Goal: Task Accomplishment & Management: Use online tool/utility

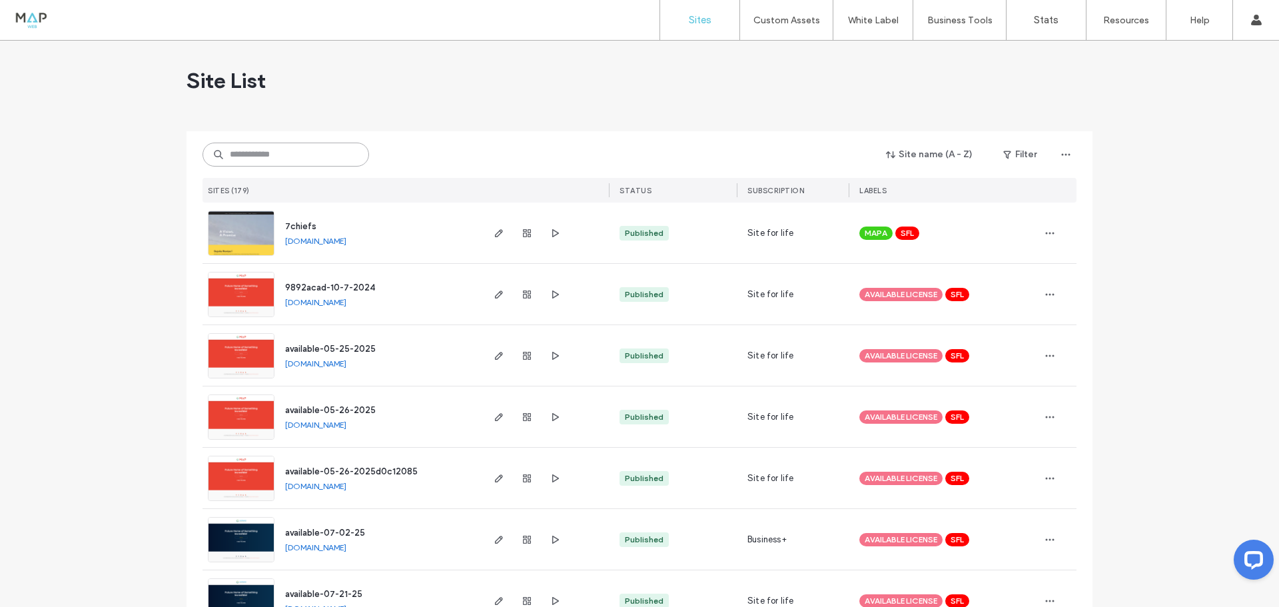
click at [287, 149] on input at bounding box center [286, 155] width 167 height 24
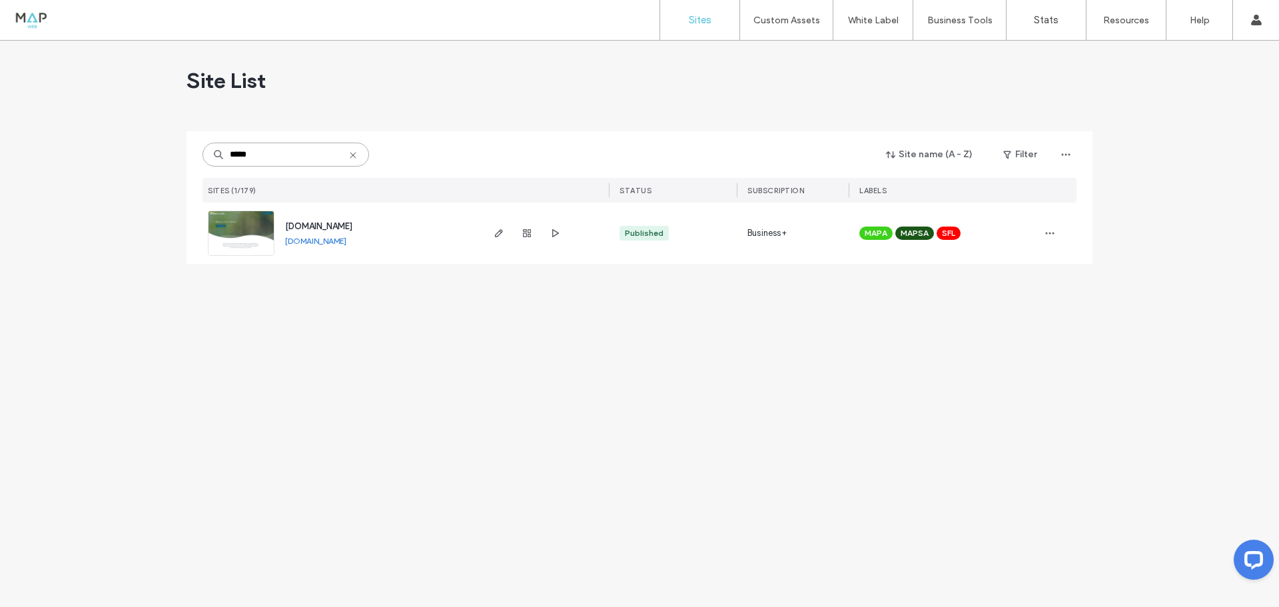
type input "*****"
click at [261, 237] on img at bounding box center [241, 256] width 65 height 91
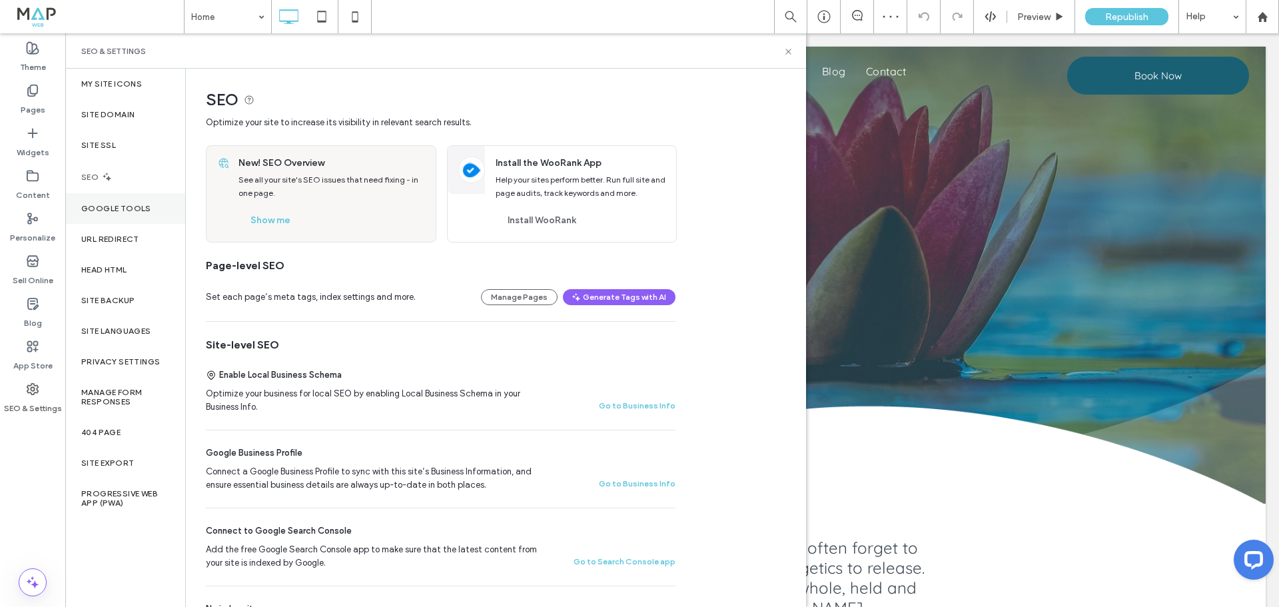
click at [130, 212] on label "Google Tools" at bounding box center [116, 208] width 70 height 9
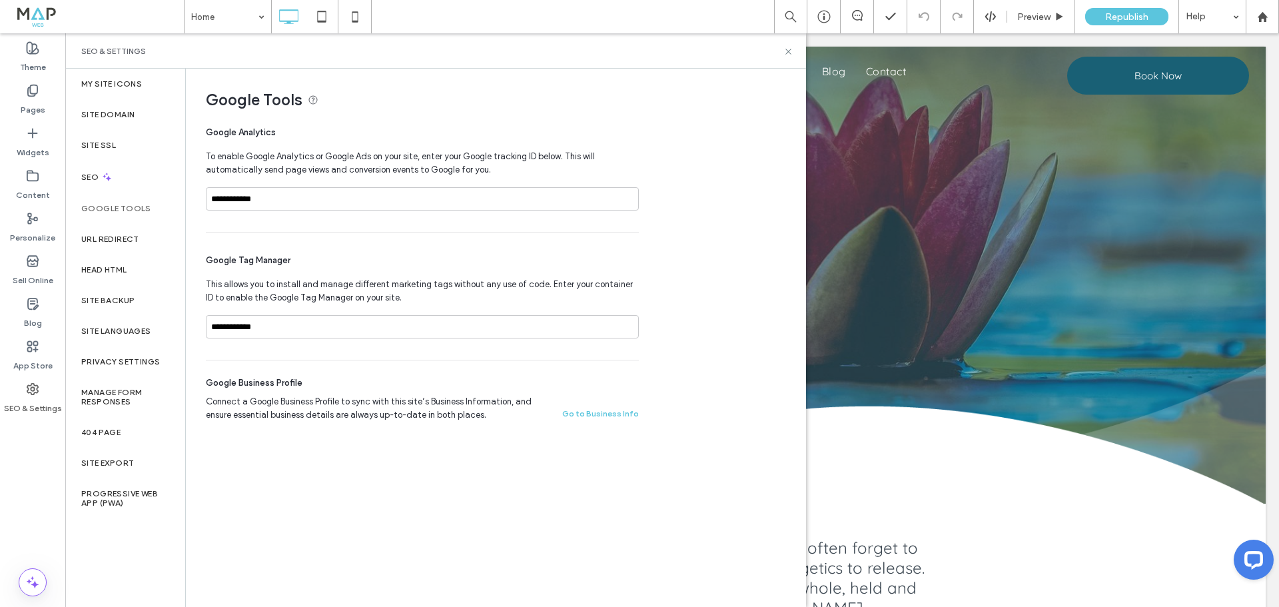
click at [31, 396] on label "SEO & Settings" at bounding box center [33, 405] width 58 height 19
click at [115, 271] on label "Head HTML" at bounding box center [104, 269] width 46 height 9
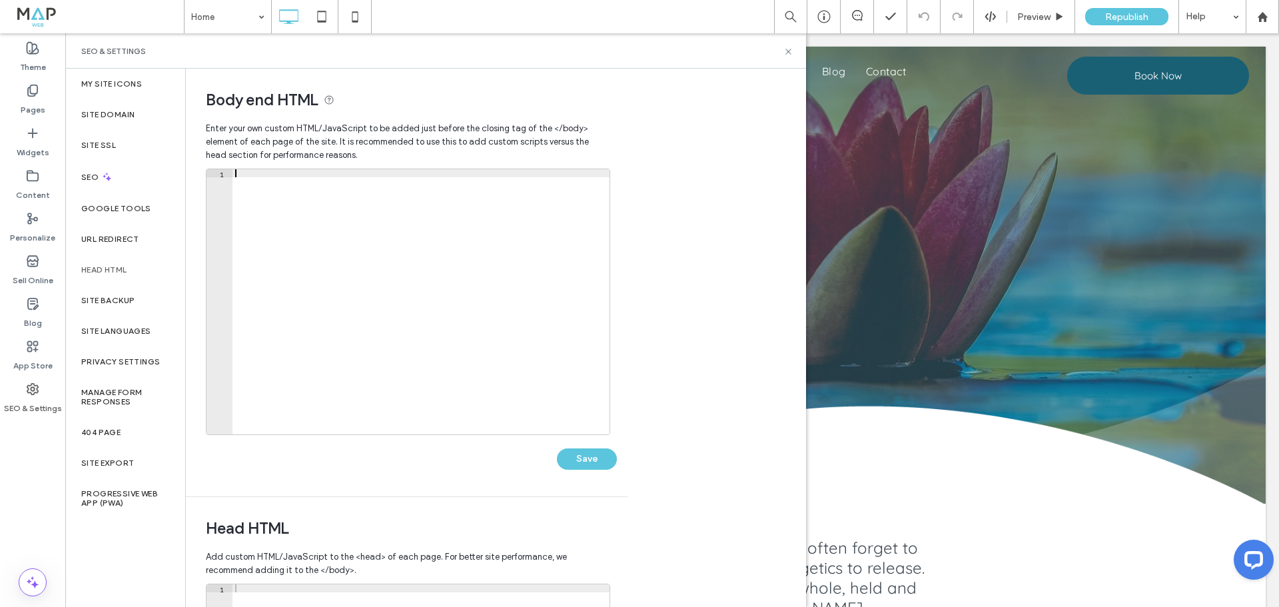
drag, startPoint x: 412, startPoint y: 285, endPoint x: 308, endPoint y: 145, distance: 173.8
click at [308, 145] on div "Enter your own custom HTML/​JavaScript to be added just before the closing tag …" at bounding box center [407, 305] width 402 height 381
drag, startPoint x: 344, startPoint y: 283, endPoint x: 381, endPoint y: 386, distance: 110.4
click at [381, 386] on div at bounding box center [421, 309] width 377 height 281
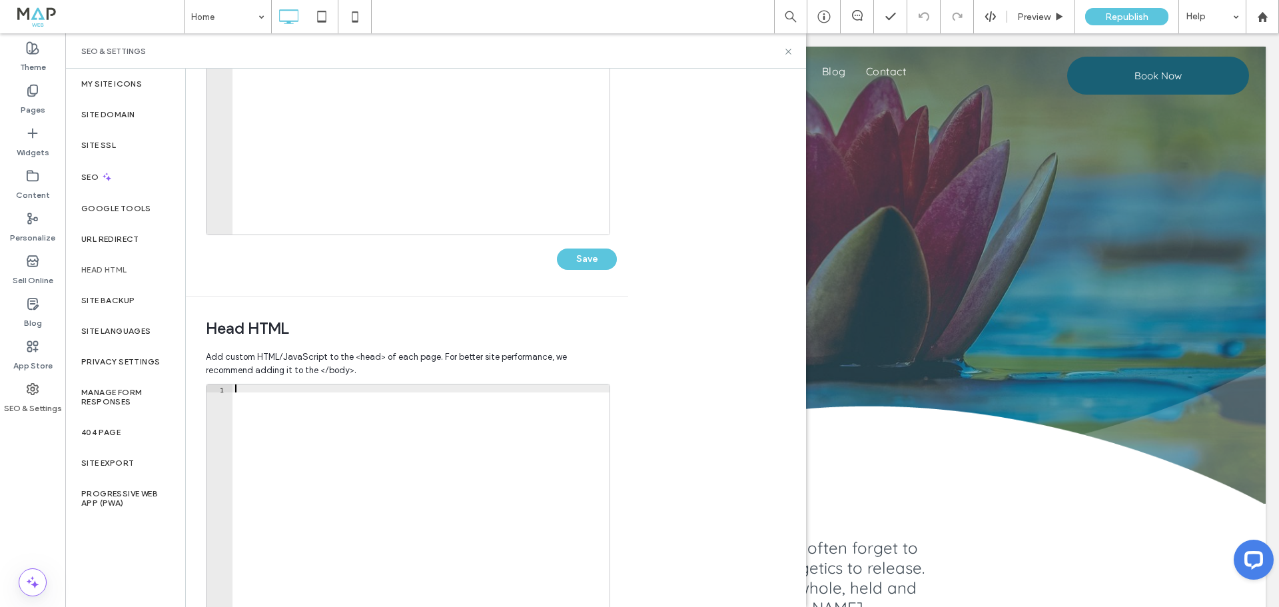
drag, startPoint x: 358, startPoint y: 427, endPoint x: 442, endPoint y: 493, distance: 106.2
click at [440, 509] on div at bounding box center [421, 524] width 377 height 281
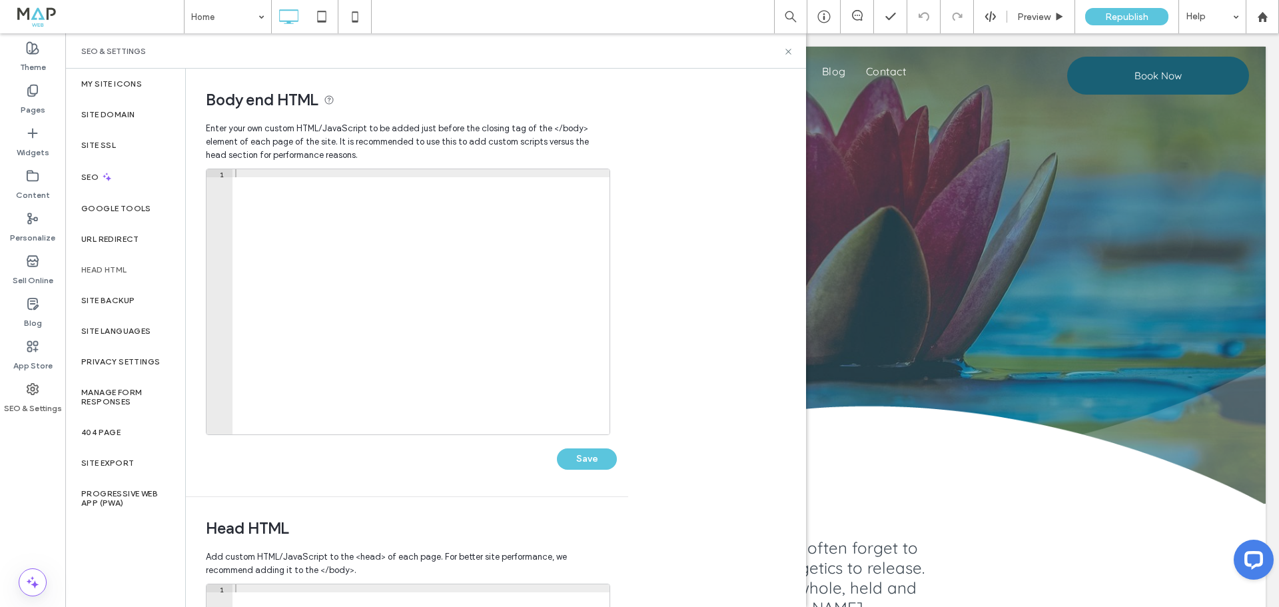
click at [43, 391] on div "SEO & Settings" at bounding box center [32, 398] width 65 height 43
click at [31, 390] on icon at bounding box center [32, 388] width 13 height 13
click at [107, 207] on label "Google Tools" at bounding box center [116, 208] width 70 height 9
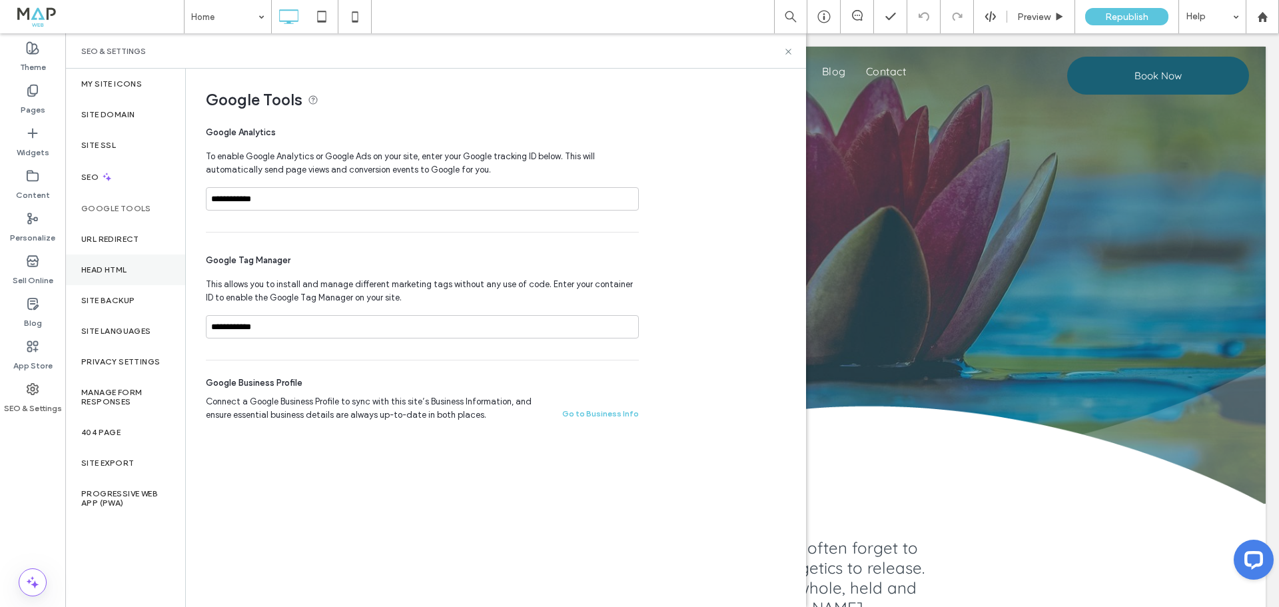
click at [122, 271] on label "Head HTML" at bounding box center [104, 269] width 46 height 9
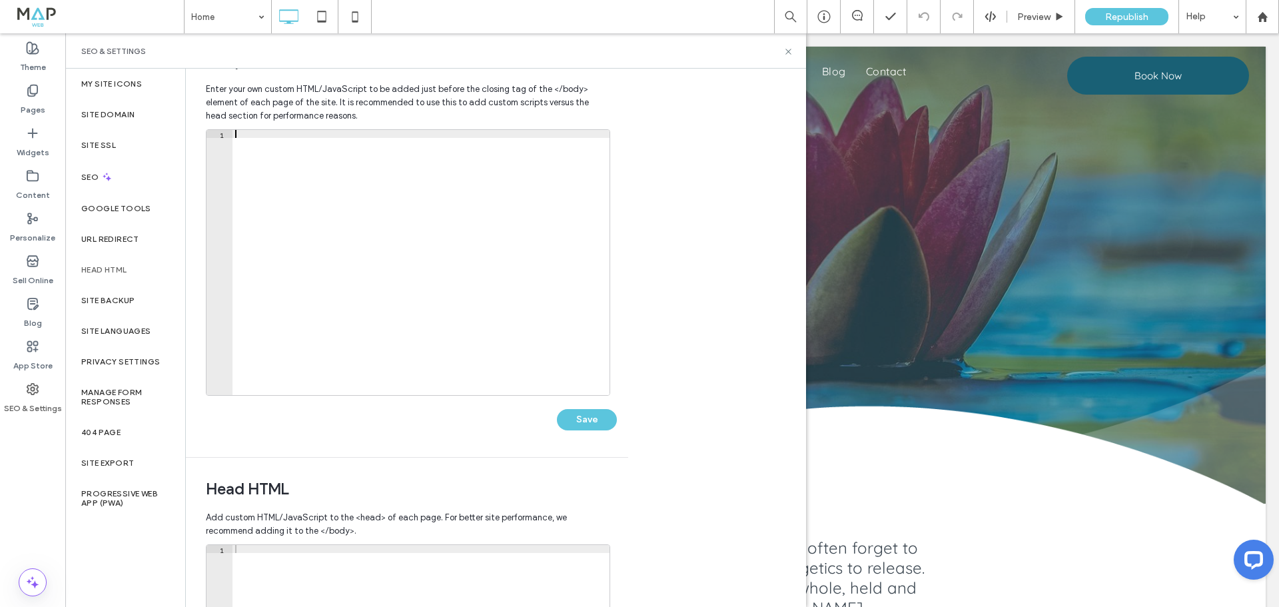
drag, startPoint x: 353, startPoint y: 221, endPoint x: 390, endPoint y: 255, distance: 49.5
click at [390, 253] on div at bounding box center [421, 270] width 377 height 281
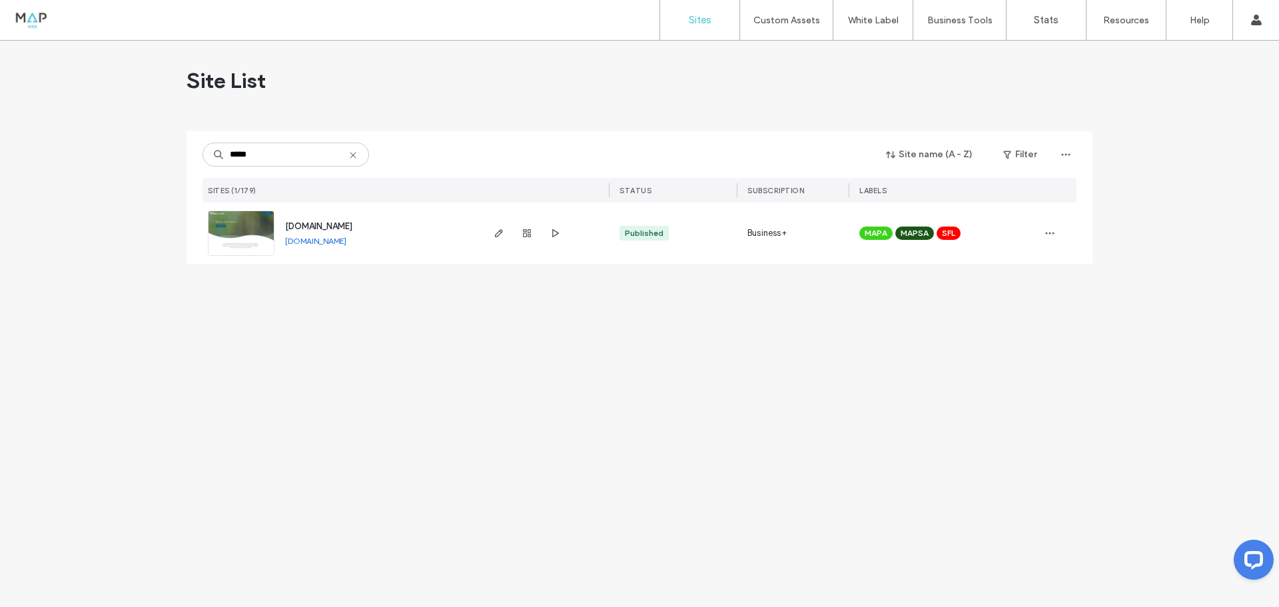
type input "*****"
click at [302, 245] on link "[DOMAIN_NAME]" at bounding box center [315, 241] width 61 height 10
click at [226, 239] on img at bounding box center [241, 256] width 65 height 91
